Goal: Browse casually

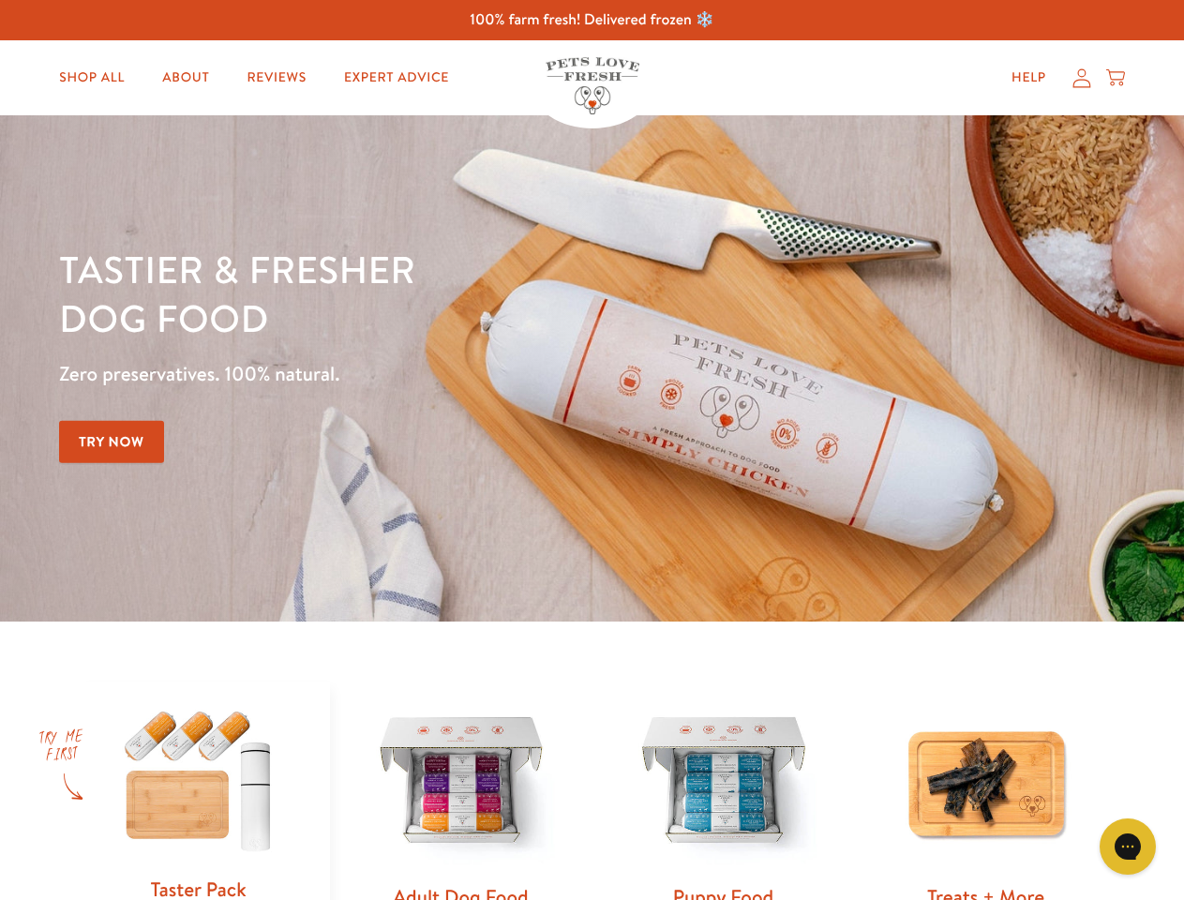
click at [591, 450] on div "Tastier & fresher dog food Zero preservatives. 100% natural. Try Now" at bounding box center [414, 368] width 710 height 247
click at [1128, 846] on icon "Gorgias live chat" at bounding box center [1127, 846] width 18 height 18
